Goal: Information Seeking & Learning: Learn about a topic

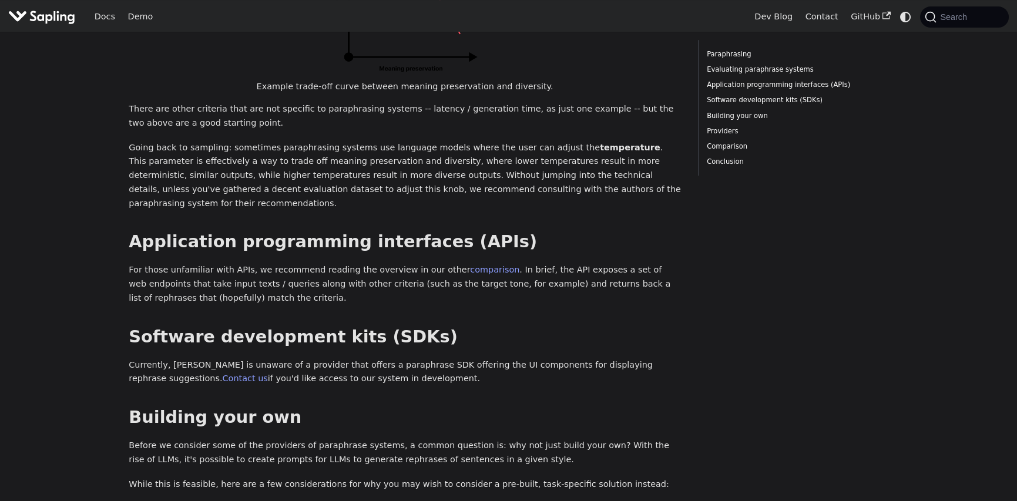
scroll to position [822, 0]
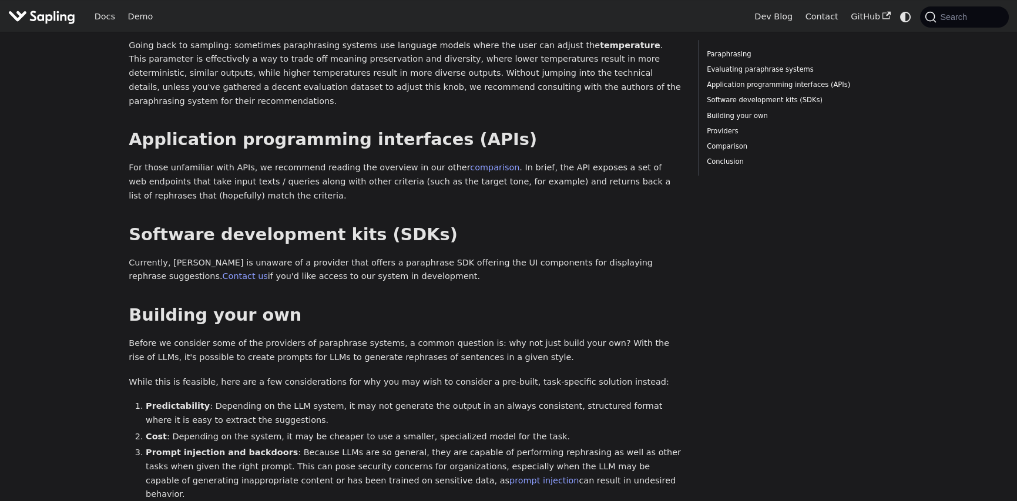
click at [53, 15] on img "Main" at bounding box center [41, 16] width 67 height 17
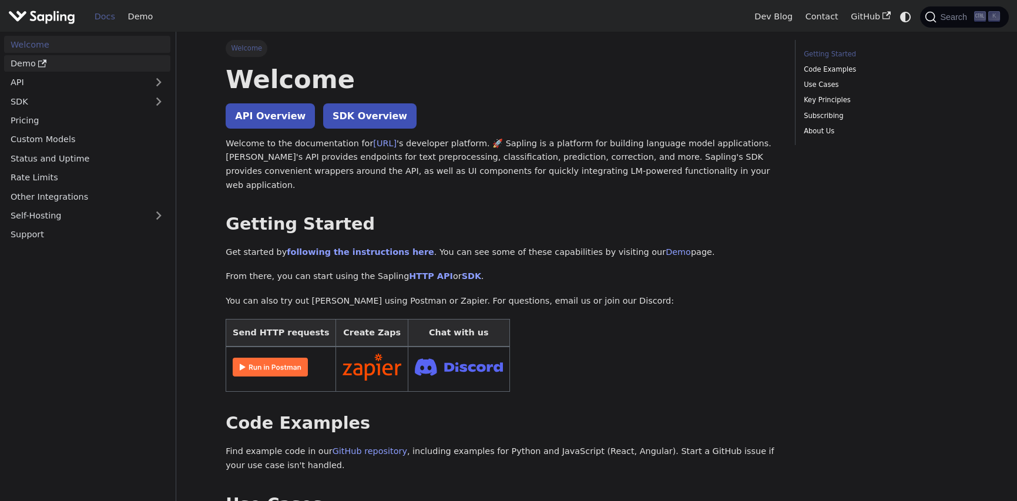
click at [24, 63] on link "Demo" at bounding box center [87, 63] width 166 height 17
